Goal: Information Seeking & Learning: Understand process/instructions

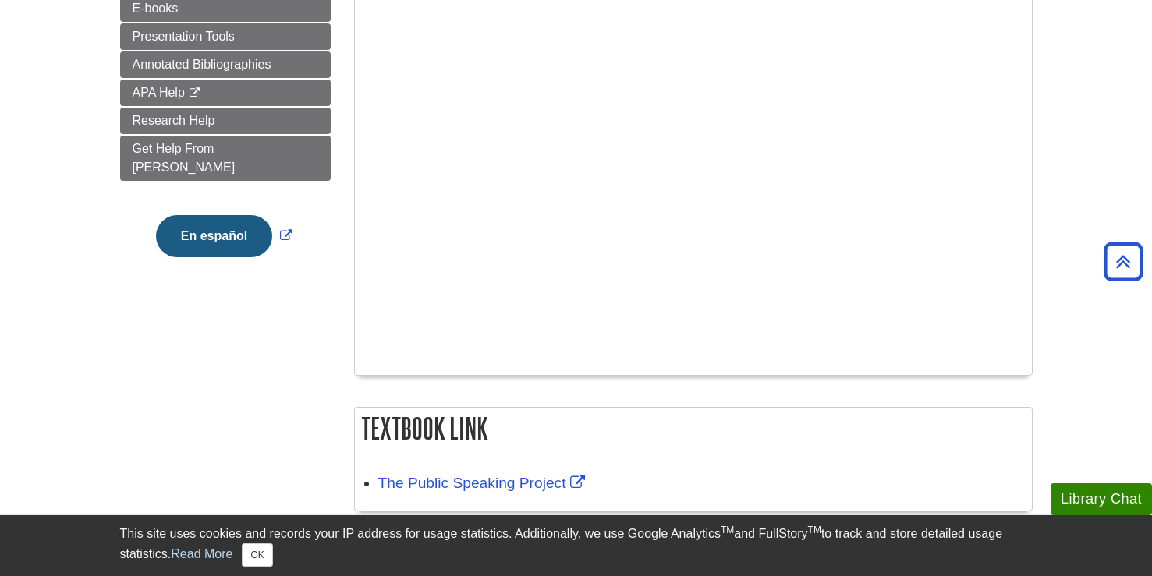
scroll to position [119, 0]
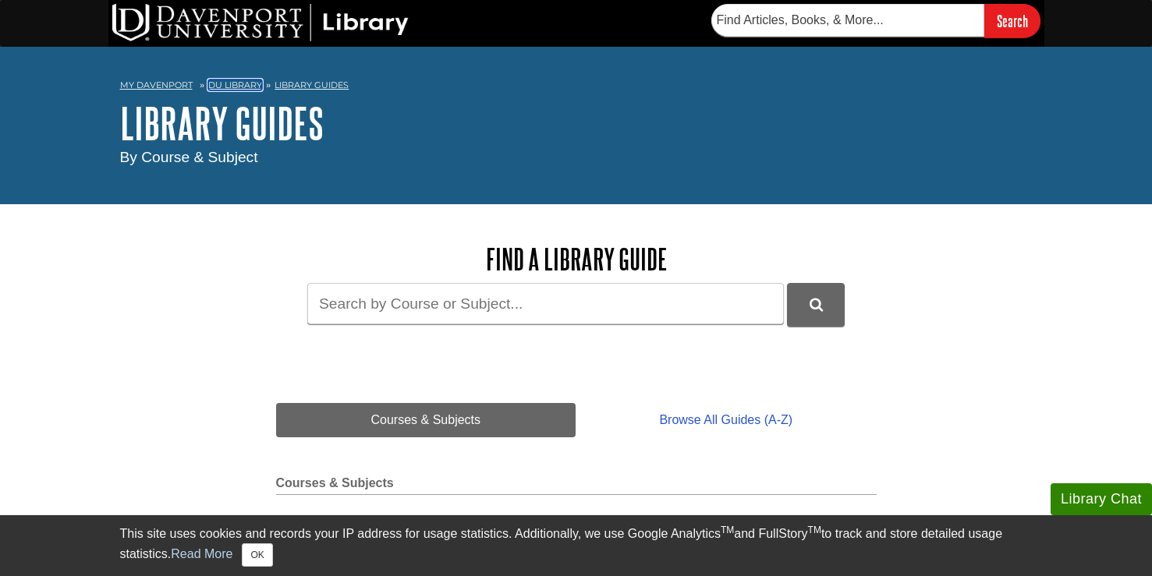
click at [234, 81] on link "DU Library" at bounding box center [235, 85] width 54 height 11
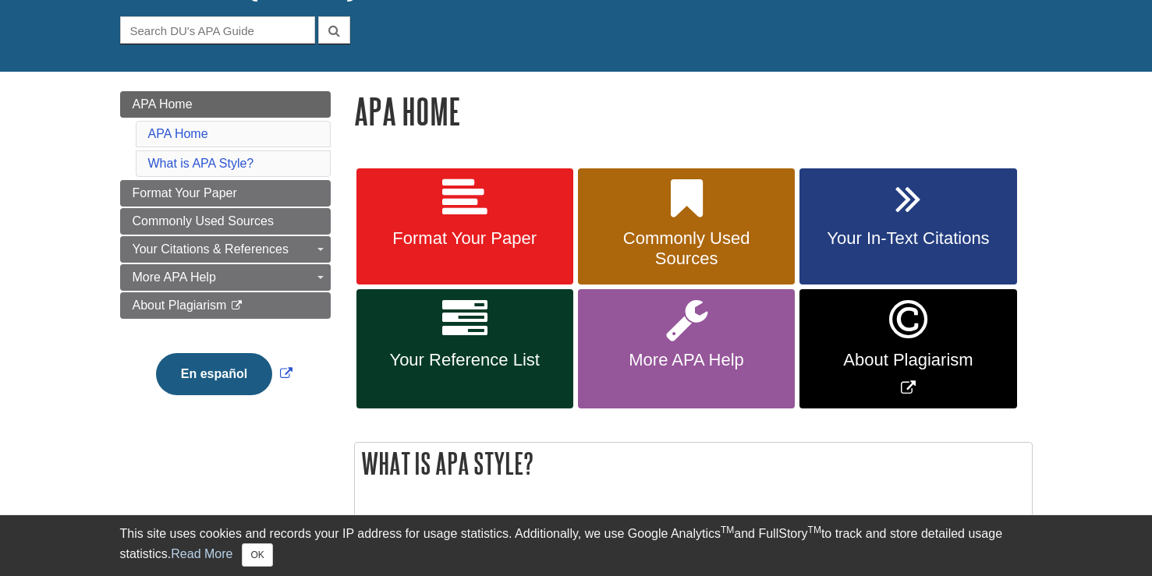
scroll to position [145, 0]
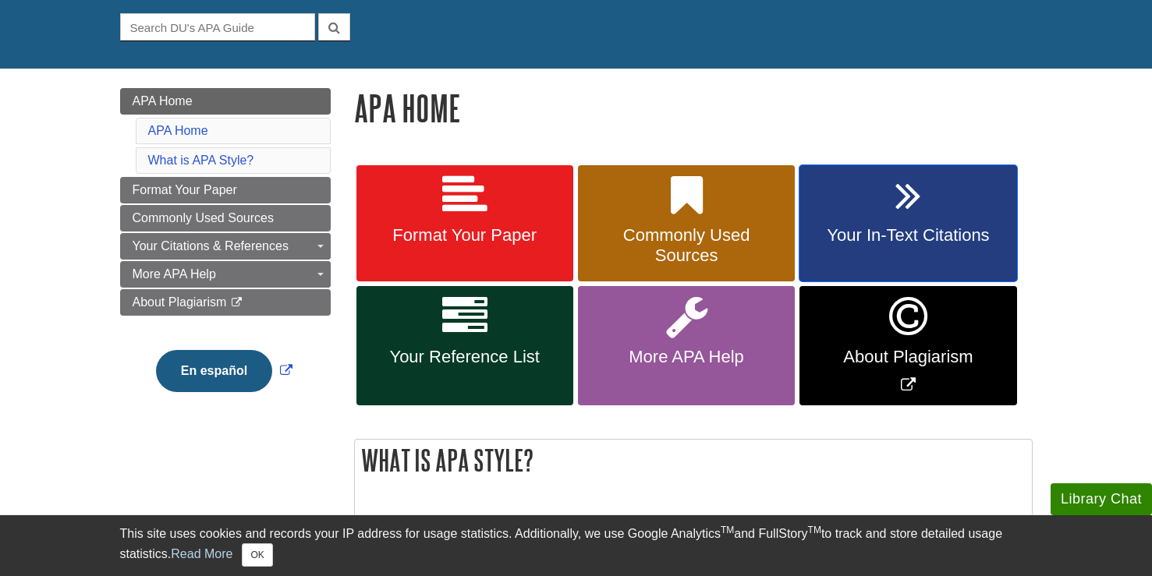
click at [857, 232] on span "Your In-Text Citations" at bounding box center [907, 235] width 193 height 20
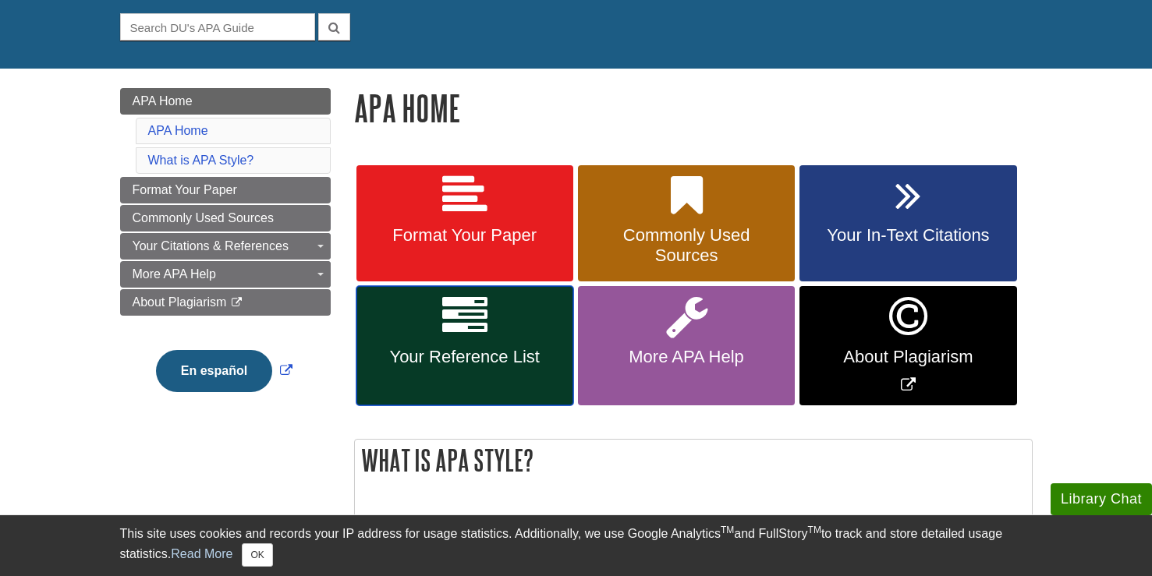
click at [486, 343] on link "Your Reference List" at bounding box center [464, 345] width 217 height 119
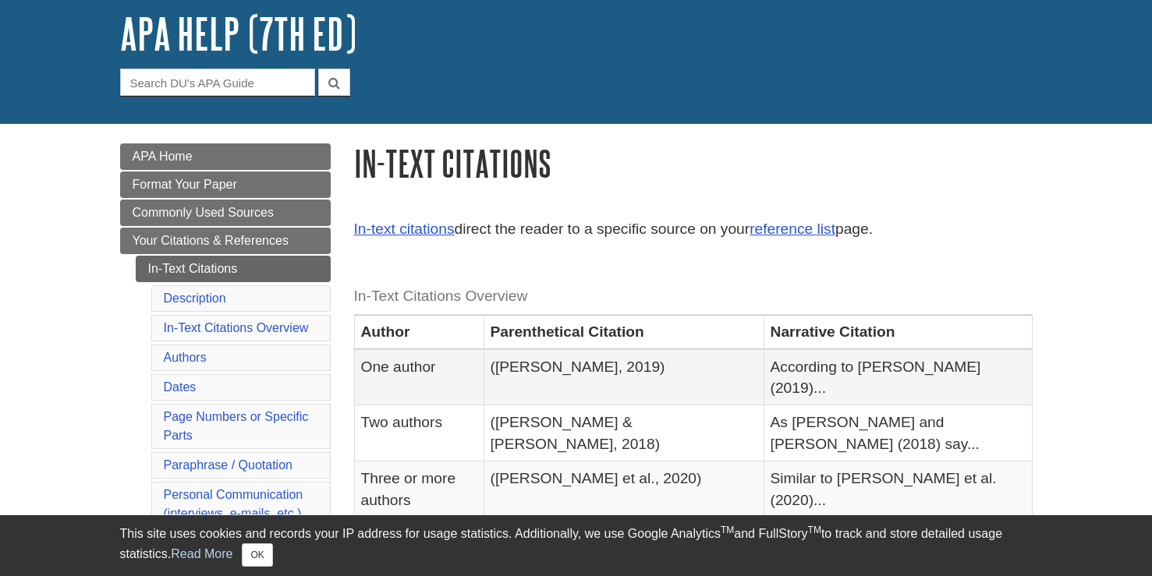
scroll to position [105, 0]
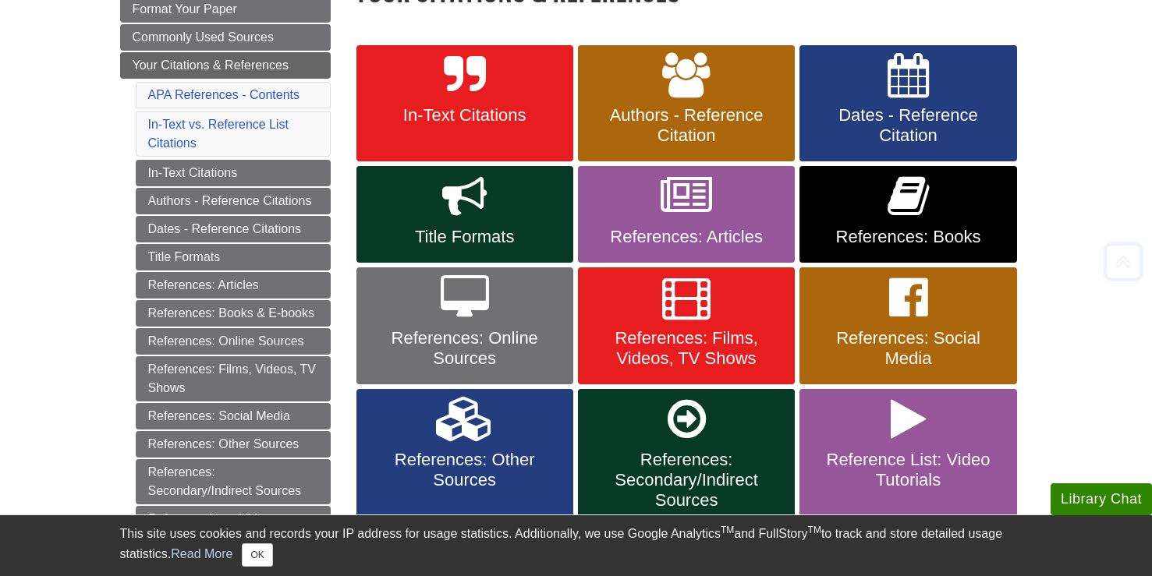
scroll to position [274, 0]
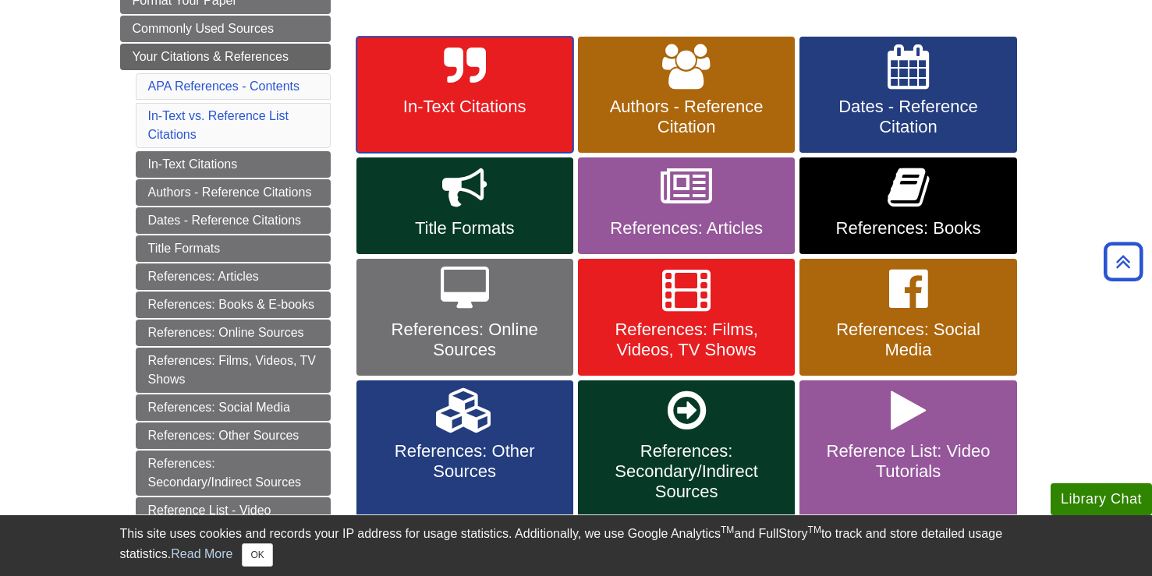
click at [466, 102] on span "In-Text Citations" at bounding box center [464, 107] width 193 height 20
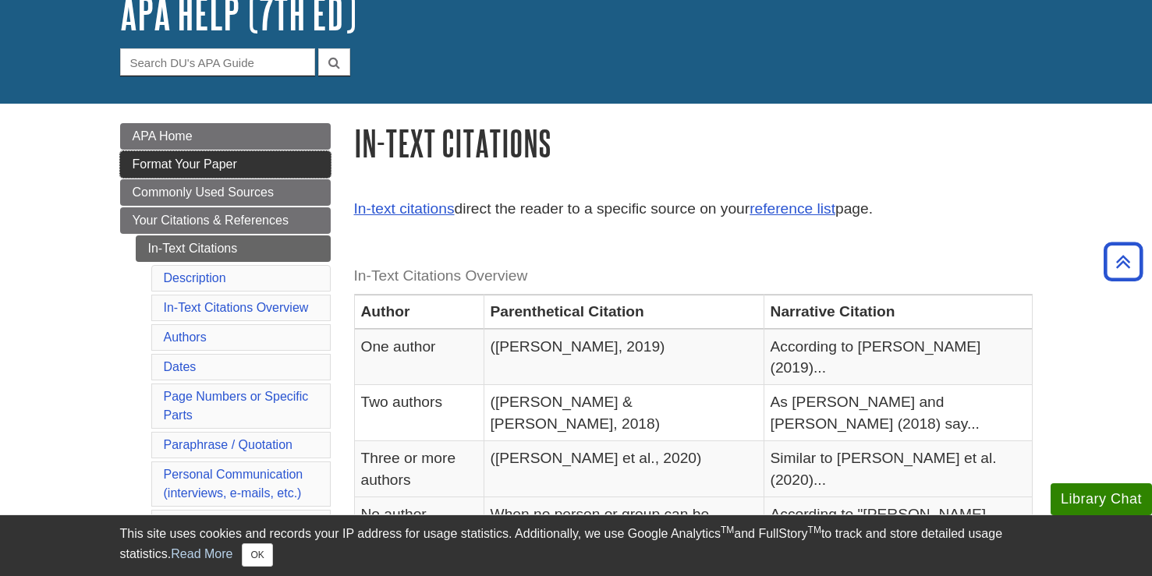
scroll to position [105, 0]
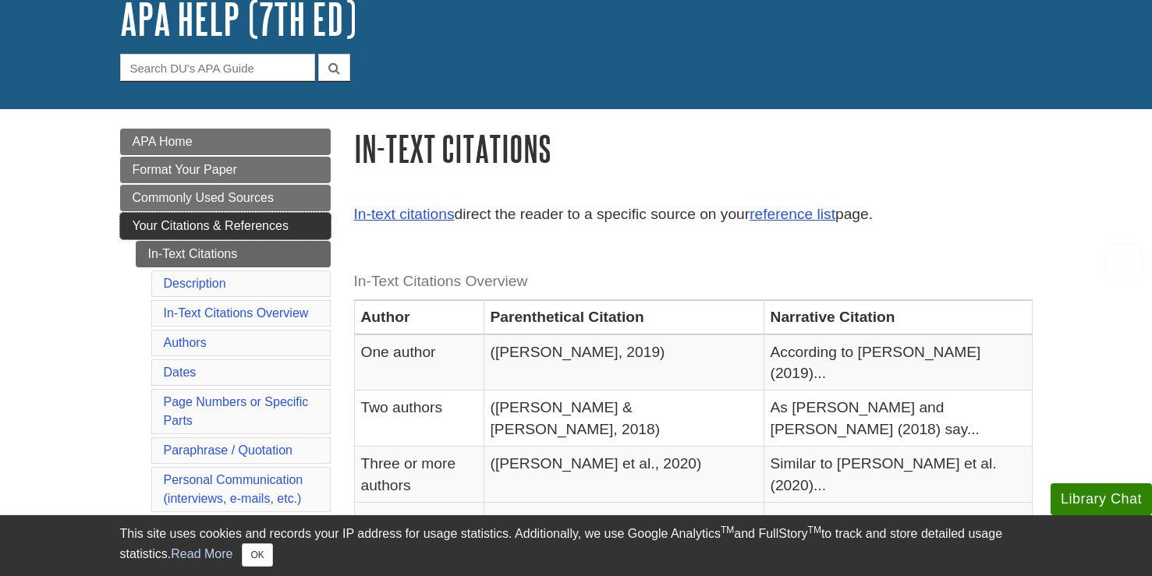
click at [232, 232] on link "Your Citations & References" at bounding box center [225, 226] width 211 height 27
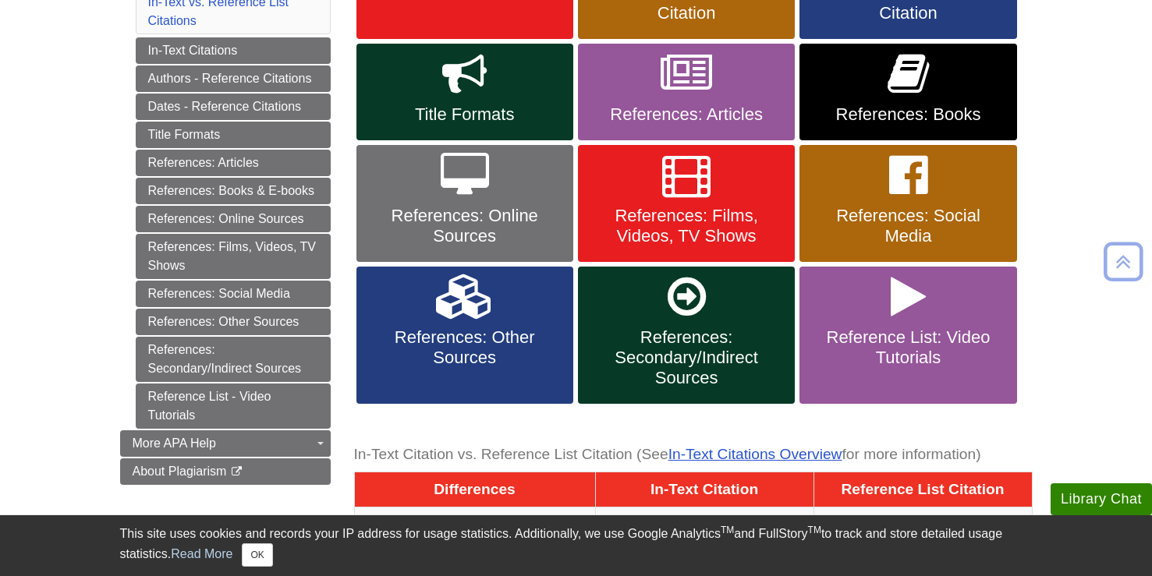
scroll to position [401, 0]
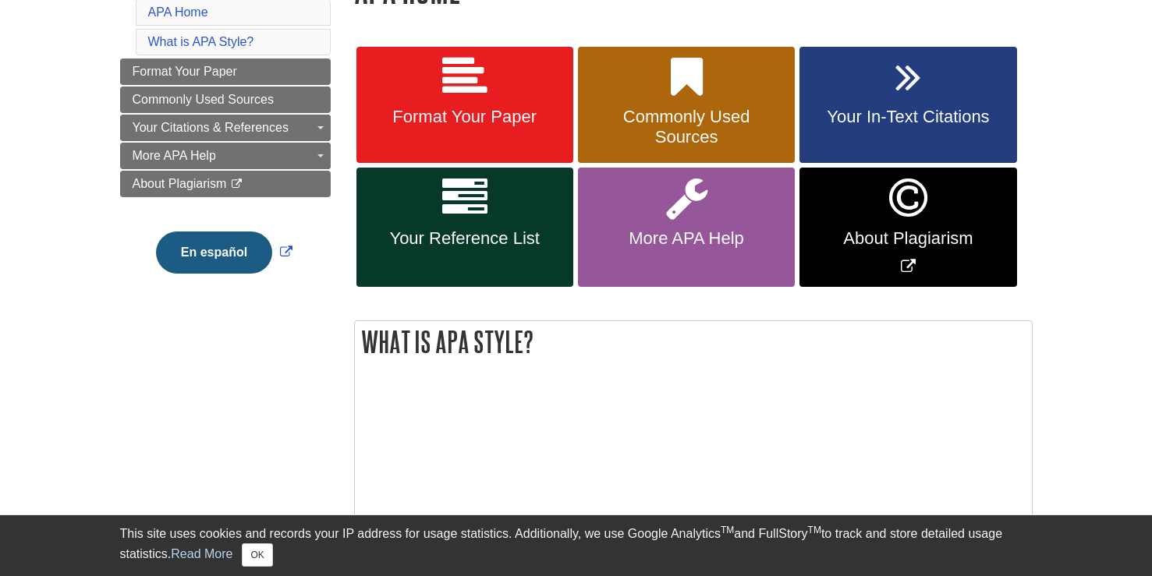
scroll to position [271, 0]
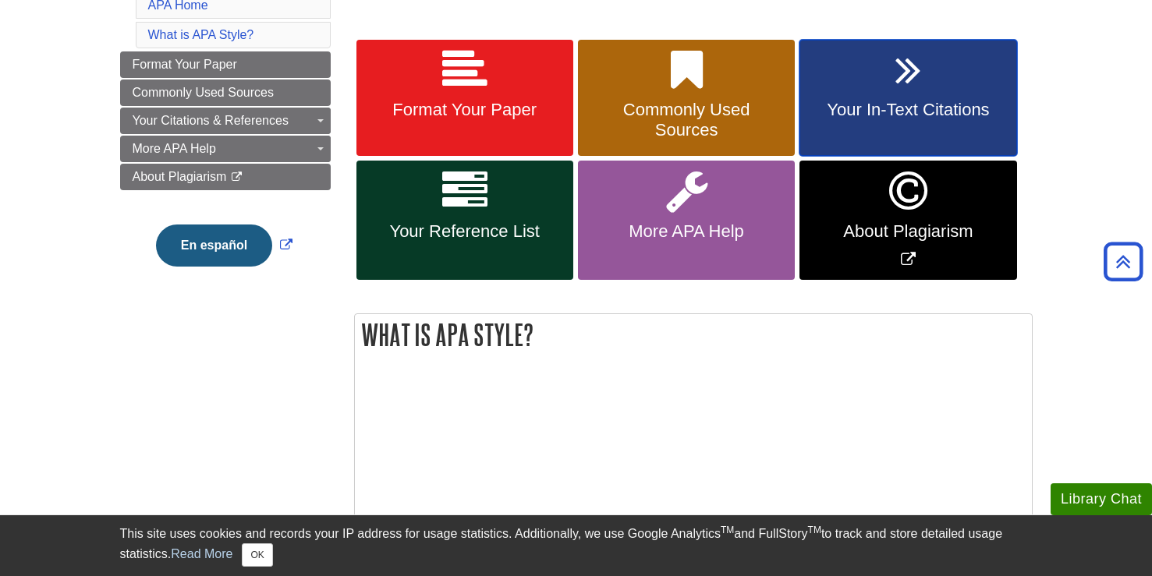
click at [919, 113] on span "Your In-Text Citations" at bounding box center [907, 110] width 193 height 20
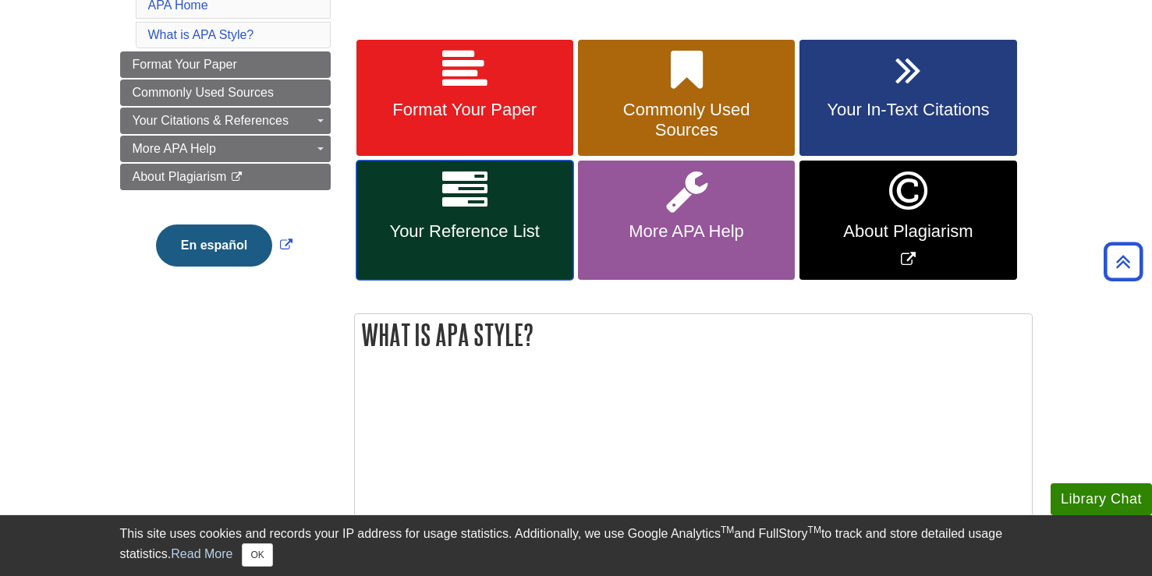
click at [490, 224] on span "Your Reference List" at bounding box center [464, 231] width 193 height 20
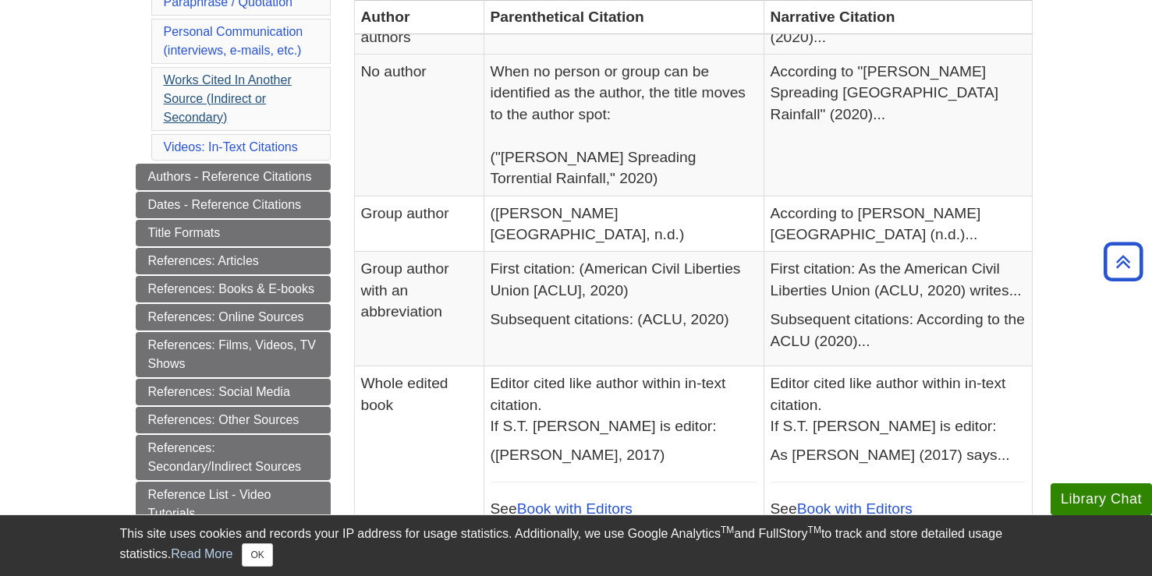
scroll to position [541, 0]
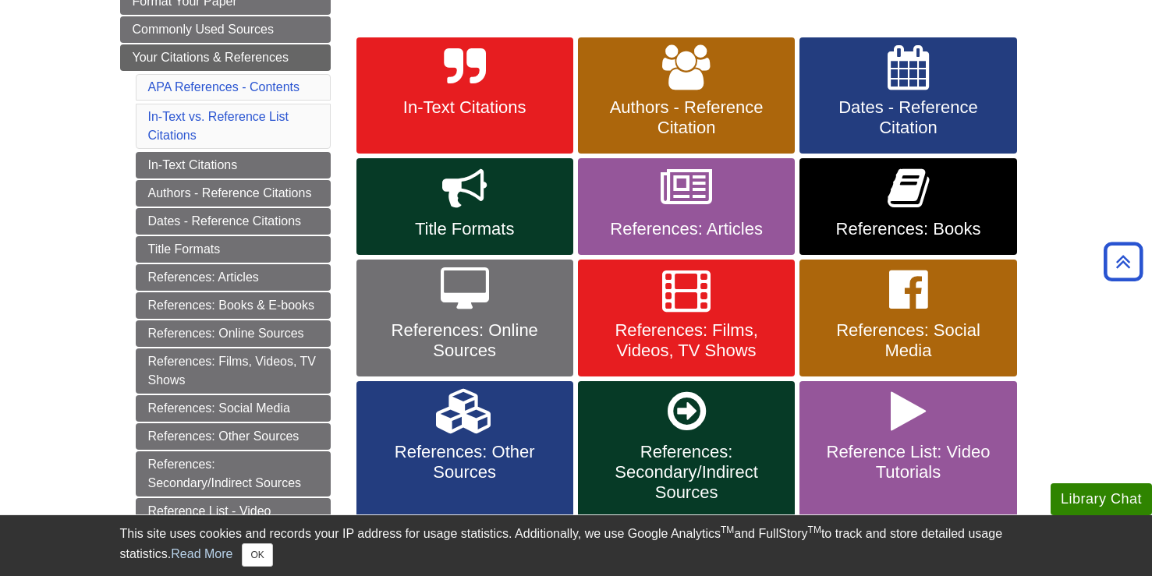
scroll to position [270, 0]
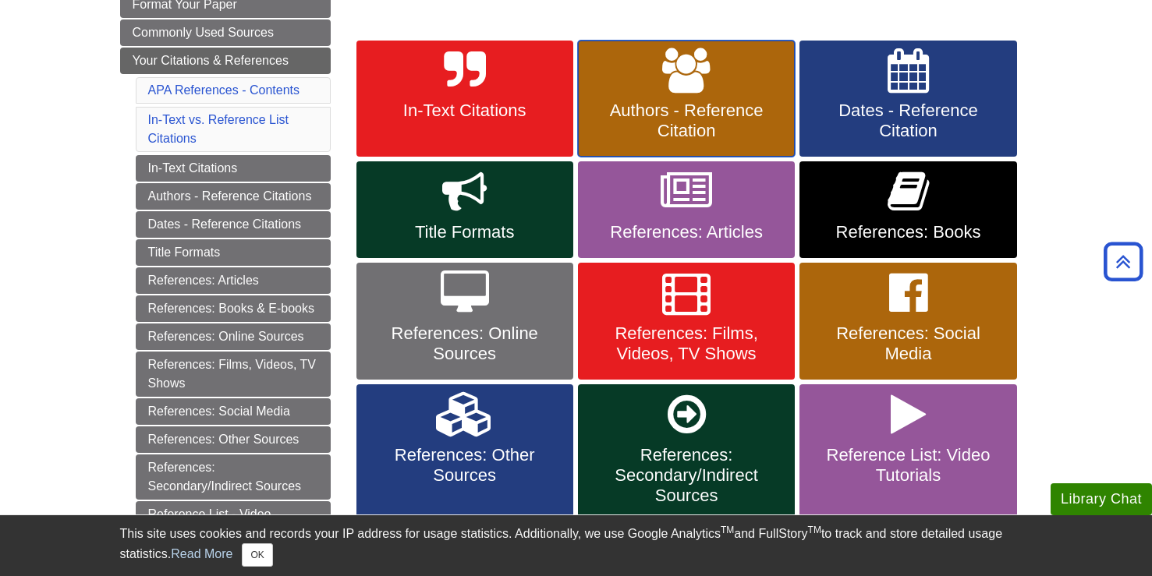
click at [730, 127] on span "Authors - Reference Citation" at bounding box center [686, 121] width 193 height 41
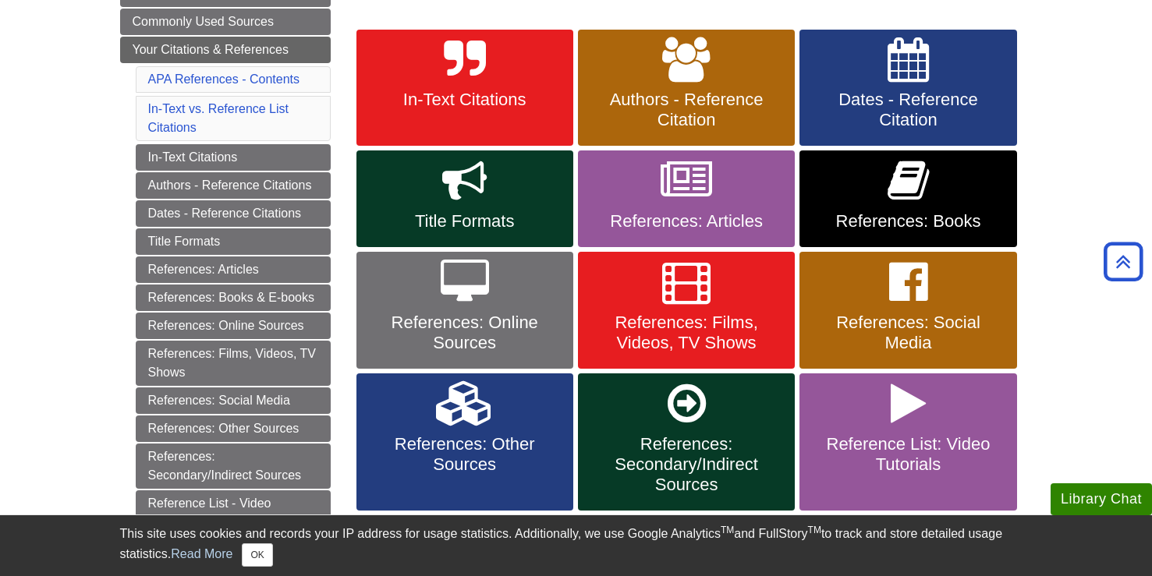
scroll to position [292, 0]
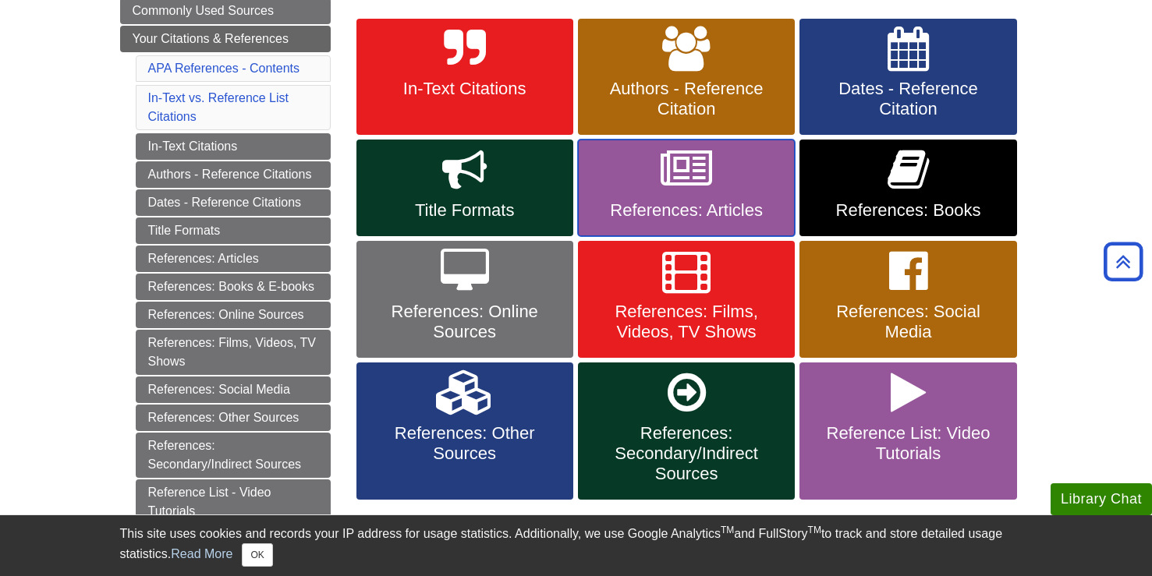
click at [690, 207] on span "References: Articles" at bounding box center [686, 210] width 193 height 20
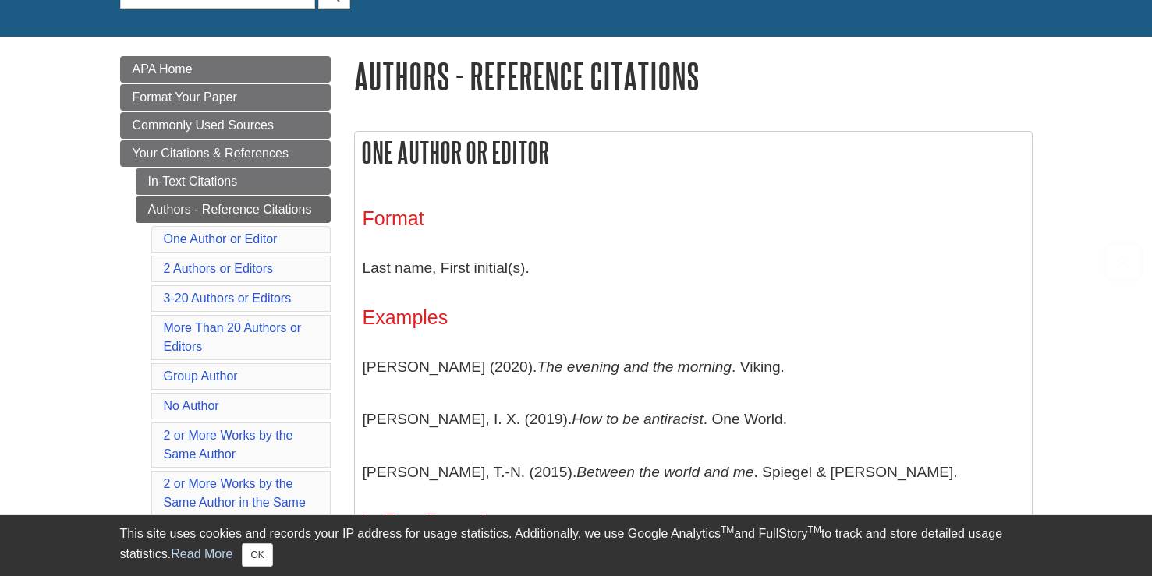
scroll to position [328, 0]
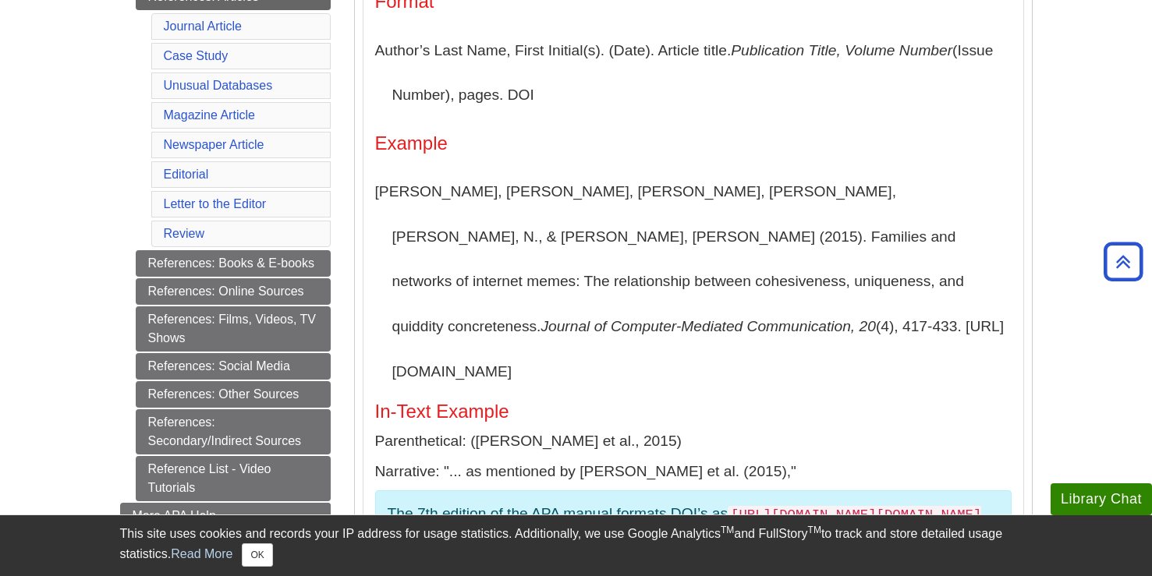
scroll to position [494, 0]
